Goal: Task Accomplishment & Management: Manage account settings

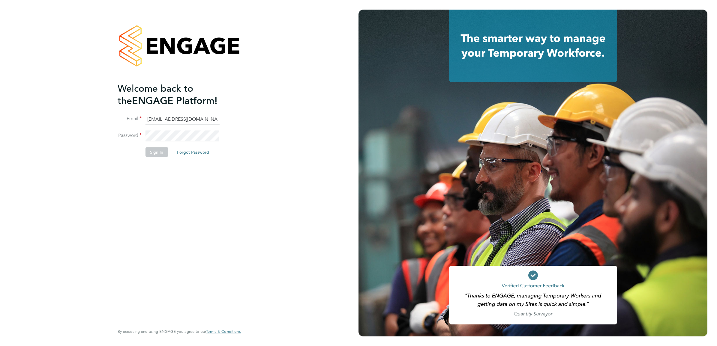
click at [180, 120] on input "ngb@pretiumresourcing.co.uk" at bounding box center [182, 119] width 74 height 11
type input "bgis@pretiumresourcing.co.uk"
click at [156, 152] on button "Sign In" at bounding box center [156, 153] width 23 height 10
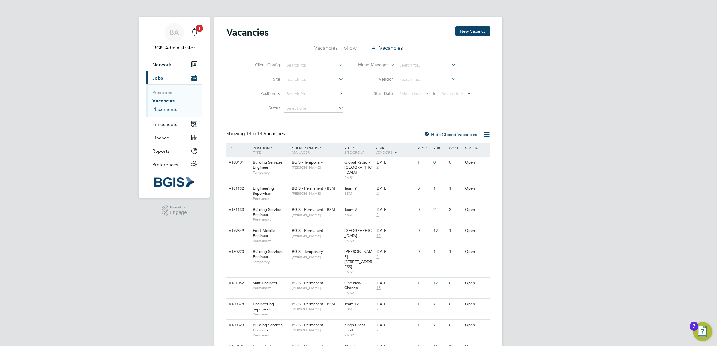
drag, startPoint x: 166, startPoint y: 110, endPoint x: 182, endPoint y: 110, distance: 15.9
click at [166, 110] on link "Placements" at bounding box center [164, 109] width 25 height 6
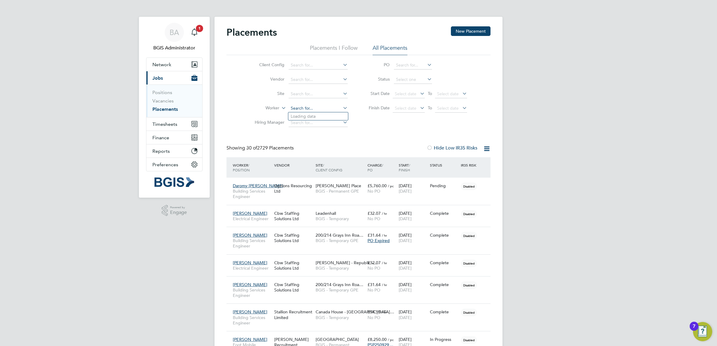
click at [298, 107] on input at bounding box center [318, 108] width 59 height 8
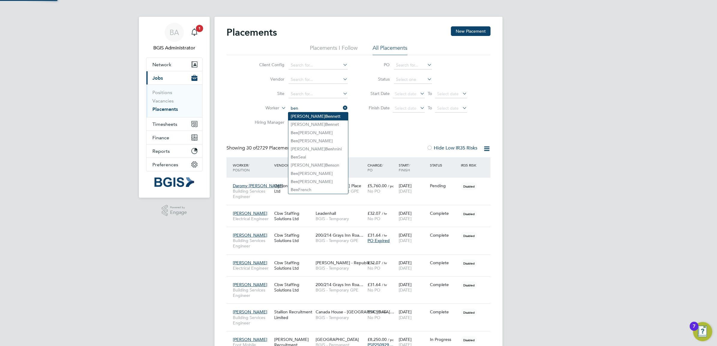
click at [320, 119] on li "Anthony Ben nett" at bounding box center [318, 116] width 60 height 8
type input "Anthony Bennett"
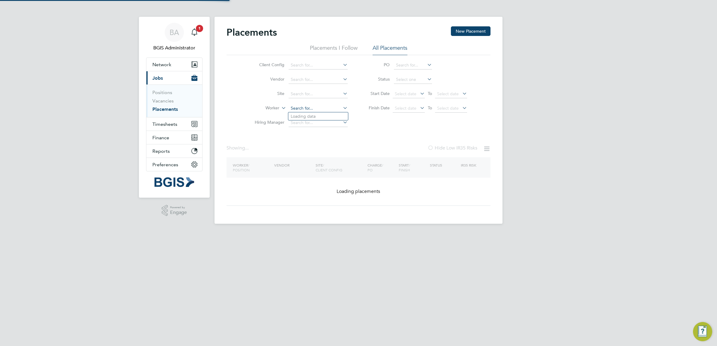
click at [312, 109] on input at bounding box center [318, 108] width 59 height 8
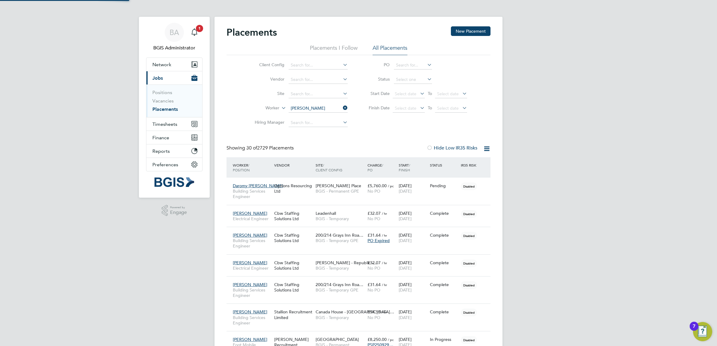
click at [315, 116] on li "Ben Guy -Pinkey" at bounding box center [318, 116] width 60 height 8
type input "Ben Guy-Pinkey"
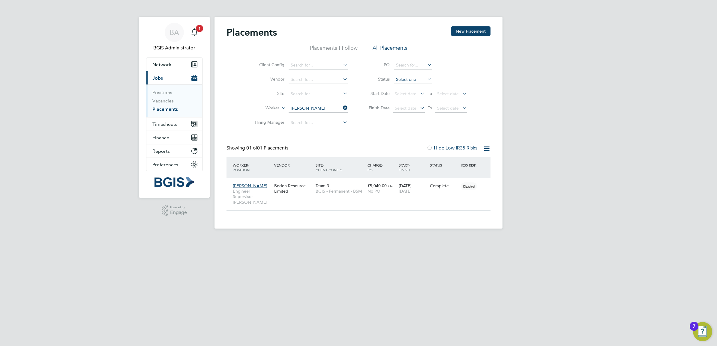
click at [415, 83] on input at bounding box center [413, 80] width 38 height 8
click at [343, 146] on div "Showing 01 of 01 Placements Hide Low IR35 Risks" at bounding box center [358, 151] width 264 height 12
click at [178, 124] on button "Timesheets" at bounding box center [174, 124] width 56 height 13
click at [166, 125] on span "Timesheets" at bounding box center [164, 124] width 25 height 6
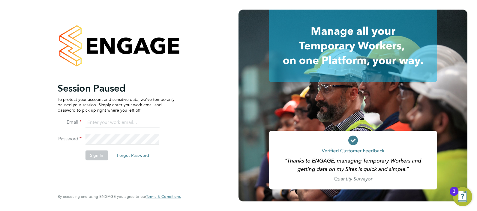
type input "Sasha.apleona@pretiumresourcing.co.uk"
click at [99, 153] on button "Sign In" at bounding box center [96, 156] width 23 height 10
click at [99, 153] on div "Sorry, we are having problems connecting to our services." at bounding box center [119, 105] width 238 height 211
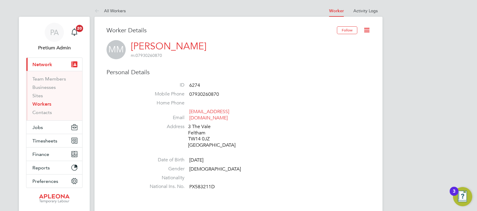
drag, startPoint x: 111, startPoint y: 9, endPoint x: 115, endPoint y: 10, distance: 4.5
click at [111, 9] on link "All Workers" at bounding box center [109, 10] width 31 height 5
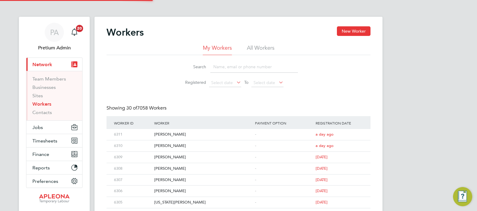
click at [236, 67] on input at bounding box center [254, 67] width 88 height 12
paste input "[PERSON_NAME]"
type input "[PERSON_NAME]"
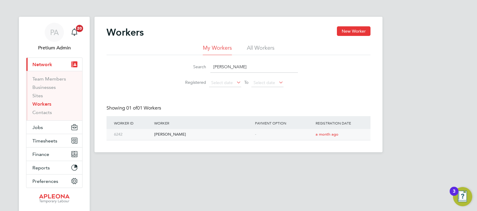
click at [183, 135] on div "[PERSON_NAME]" at bounding box center [203, 134] width 101 height 11
drag, startPoint x: 266, startPoint y: 70, endPoint x: 122, endPoint y: 77, distance: 144.5
click at [138, 78] on div "Search Augustine Enegide Egwu Registered Select date To Select date" at bounding box center [238, 72] width 264 height 35
